Goal: Transaction & Acquisition: Purchase product/service

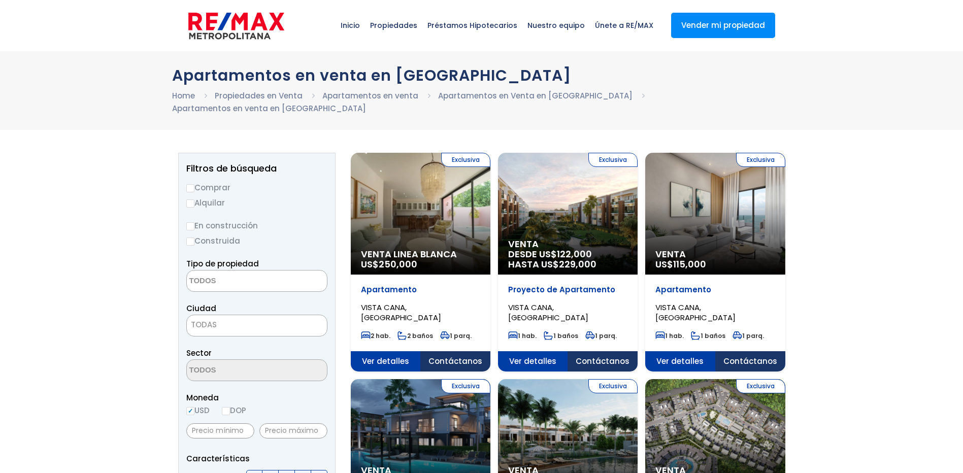
select select
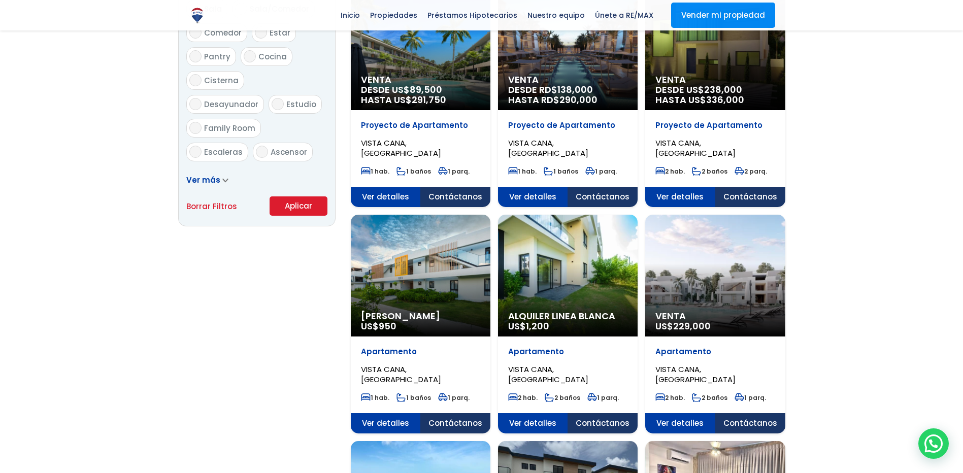
scroll to position [660, 0]
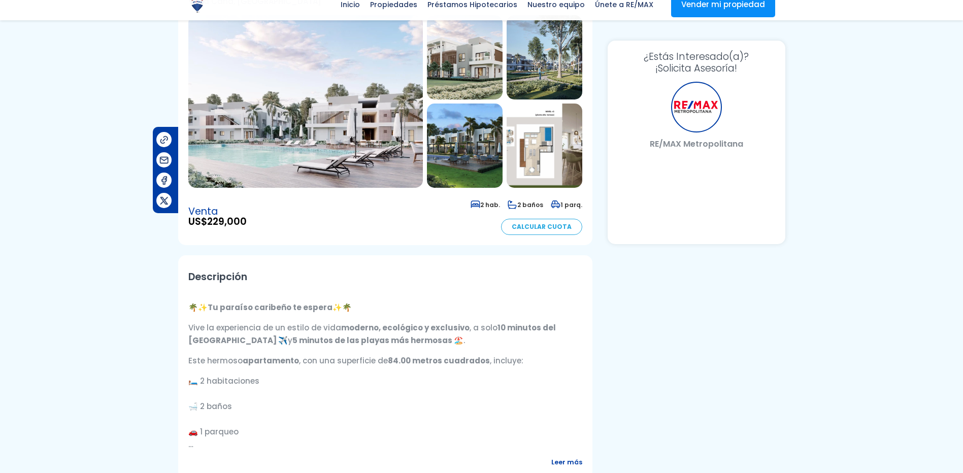
select select "US"
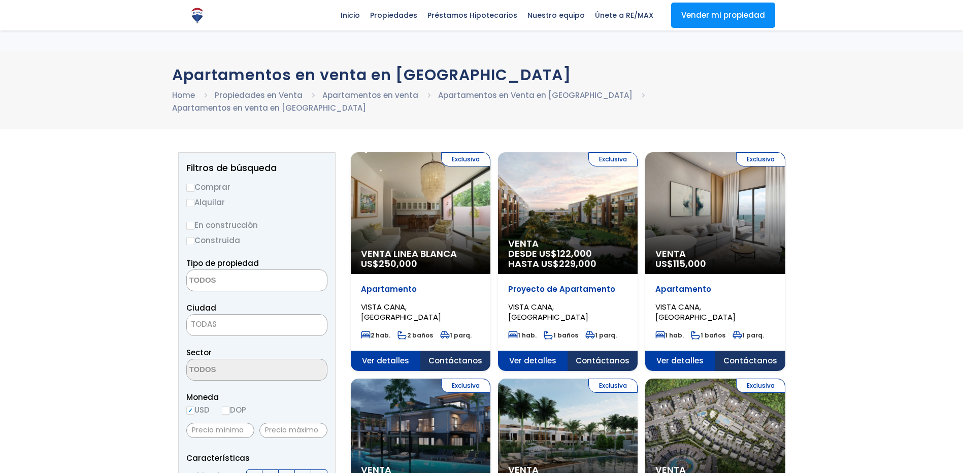
select select
